Goal: Task Accomplishment & Management: Use online tool/utility

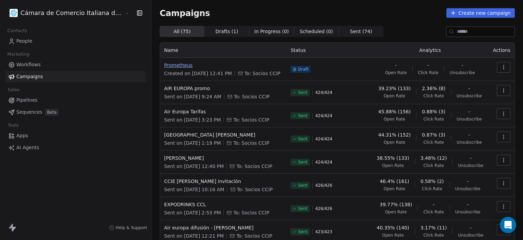
click at [164, 63] on span "Prometheus" at bounding box center [223, 65] width 118 height 7
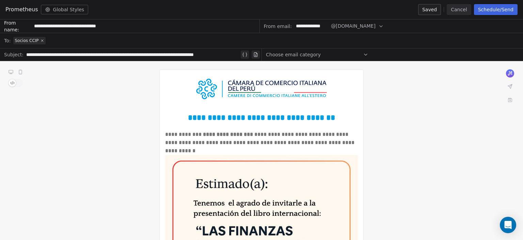
click at [485, 12] on button "Schedule/Send" at bounding box center [496, 9] width 44 height 11
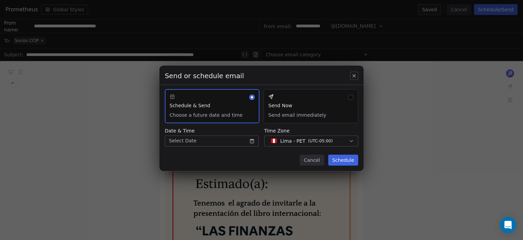
click at [265, 113] on button "Send Now Send email immediately" at bounding box center [311, 106] width 95 height 34
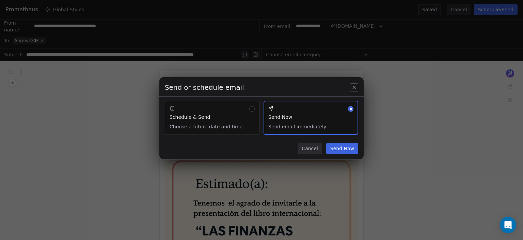
click at [341, 147] on button "Send Now" at bounding box center [342, 148] width 32 height 11
